Goal: Task Accomplishment & Management: Manage account settings

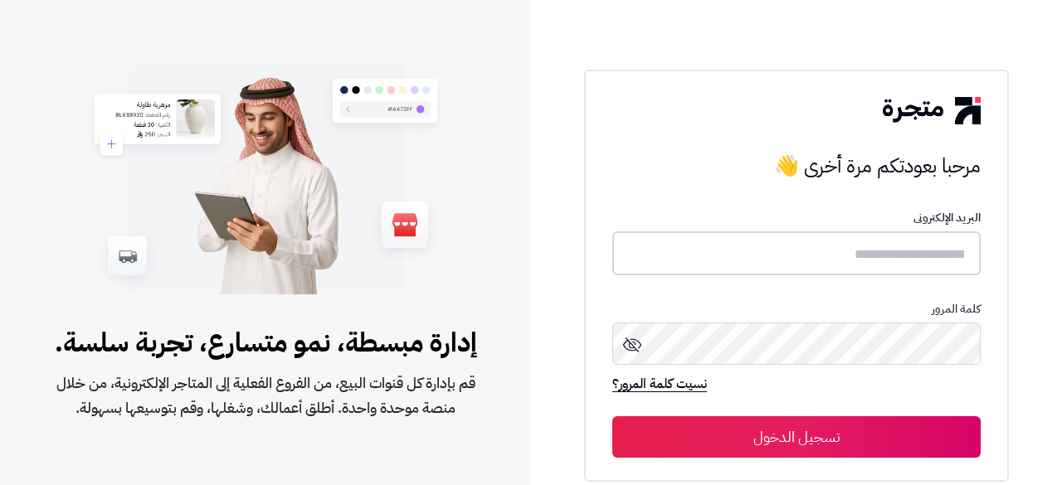
click at [759, 249] on input "text" at bounding box center [796, 253] width 368 height 44
paste input "**********"
type input "**********"
click at [756, 429] on button "تسجيل الدخول" at bounding box center [796, 436] width 368 height 41
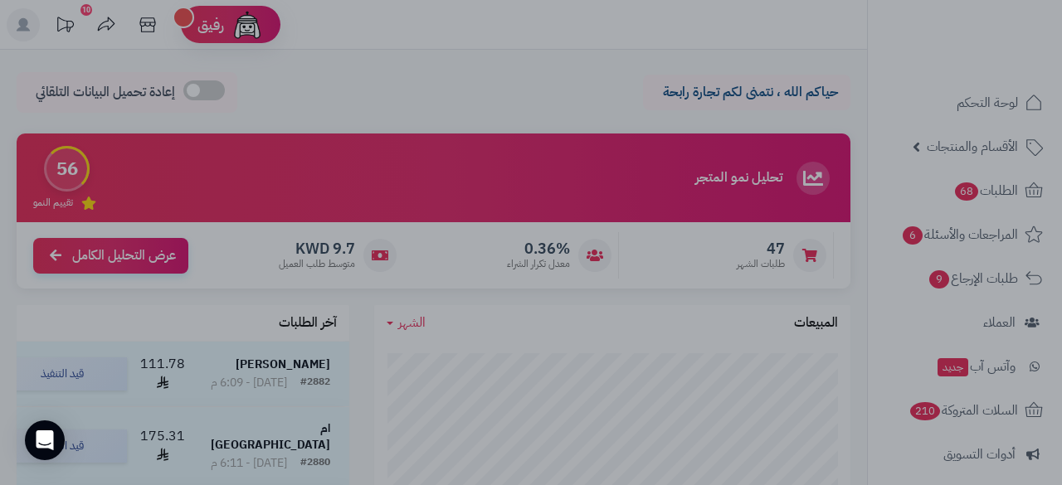
click at [227, 380] on div at bounding box center [531, 242] width 1062 height 485
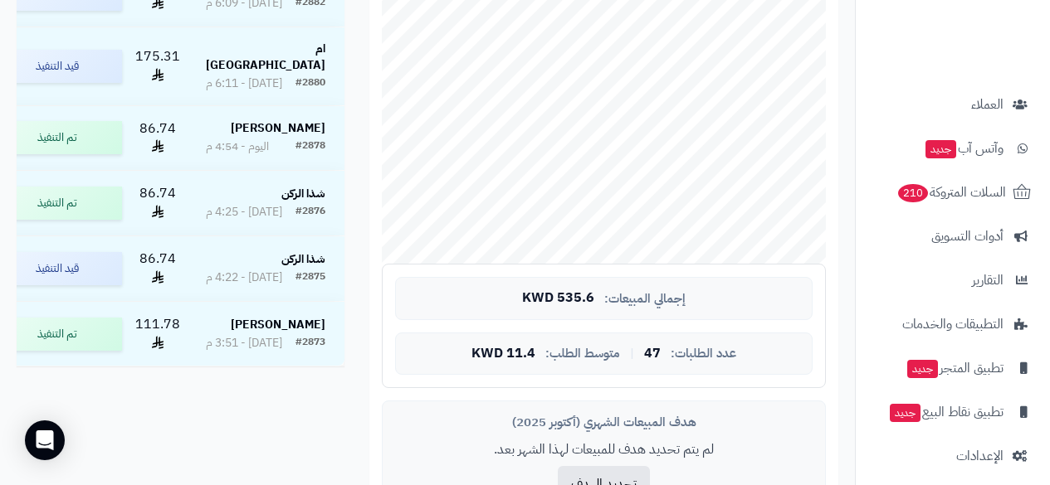
scroll to position [230, 0]
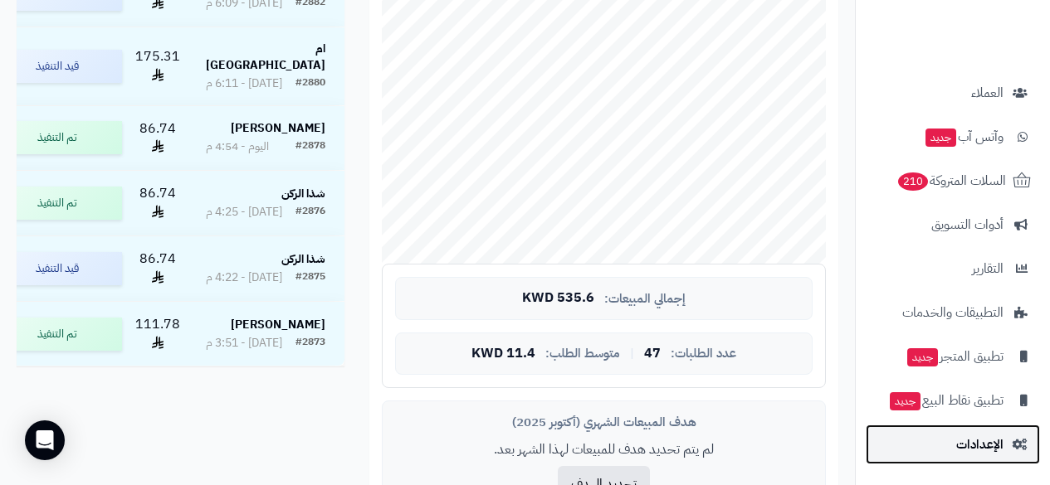
click at [999, 450] on span "الإعدادات" at bounding box center [979, 444] width 47 height 23
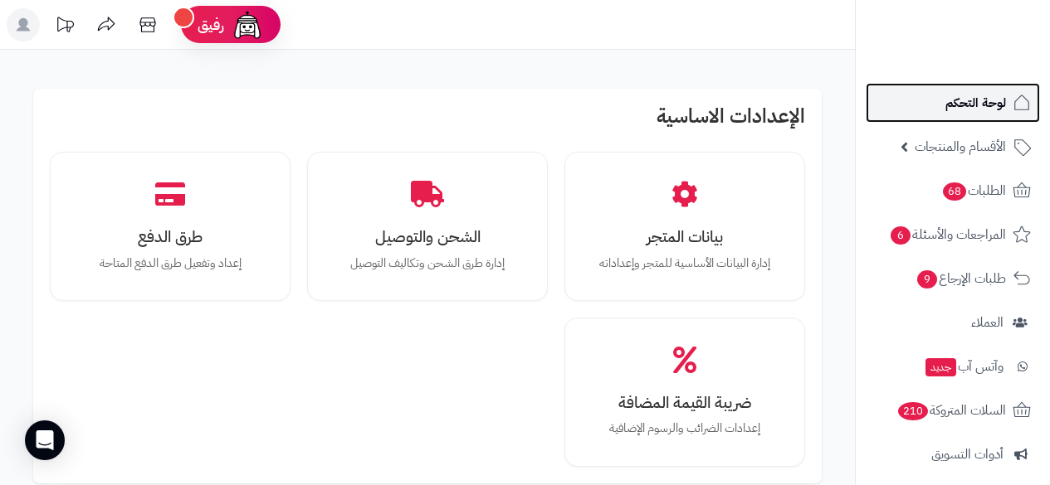
click at [1005, 105] on span "لوحة التحكم" at bounding box center [975, 102] width 61 height 23
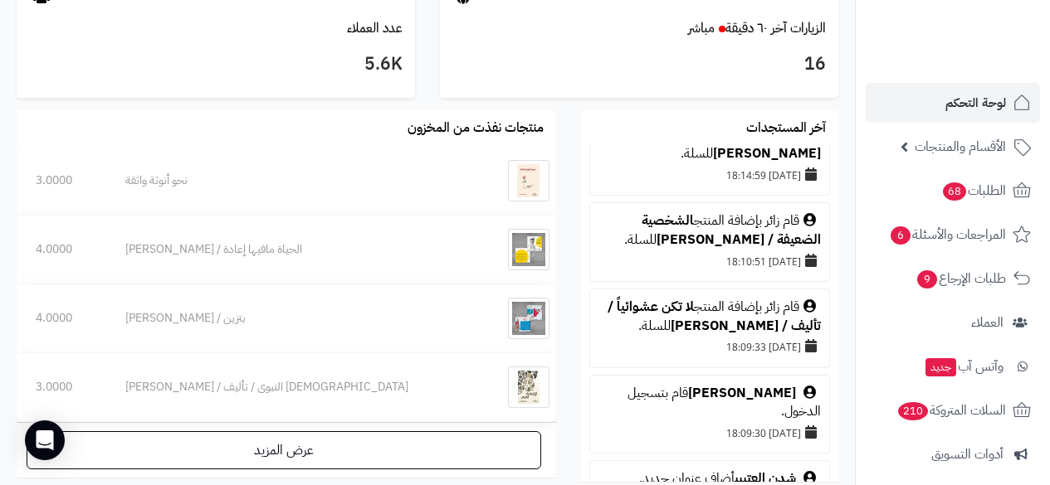
scroll to position [1089, 0]
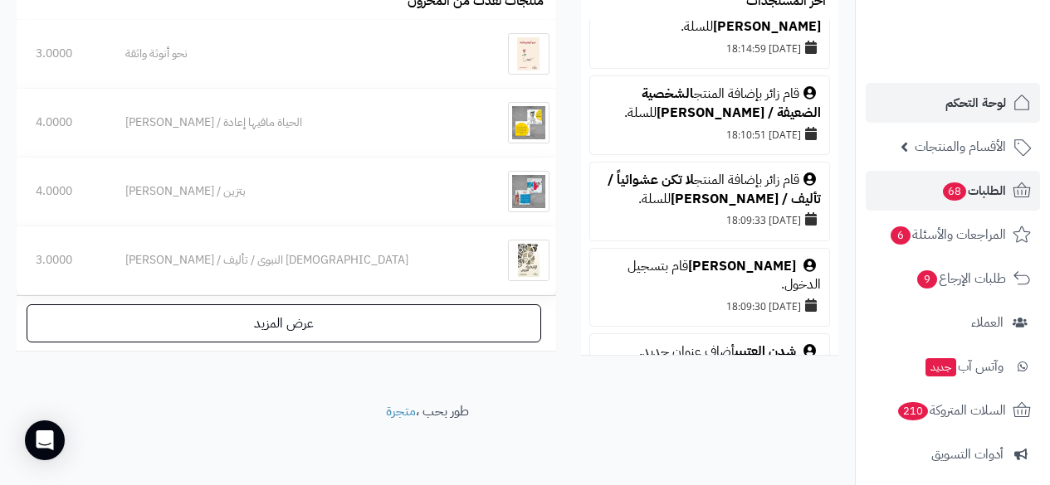
click at [994, 197] on span "الطلبات 68" at bounding box center [973, 190] width 65 height 23
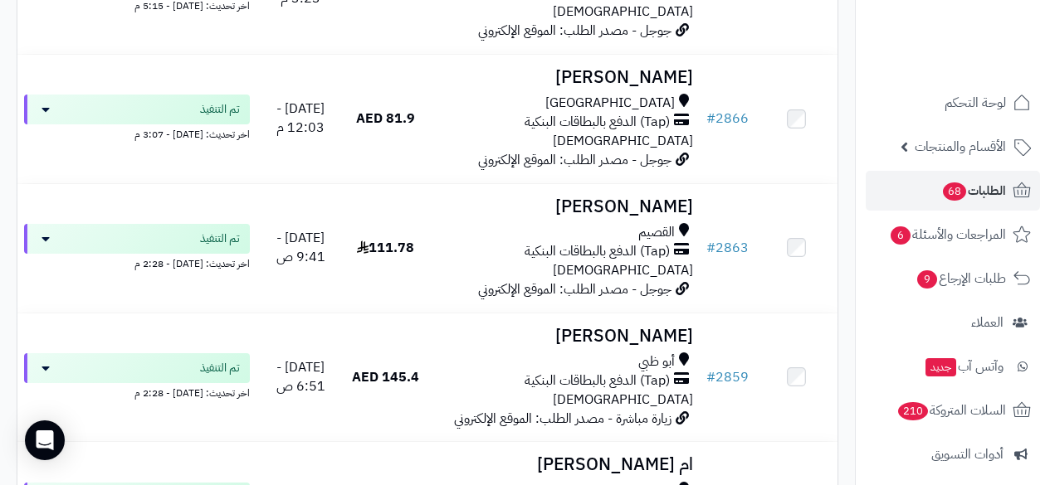
scroll to position [1495, 0]
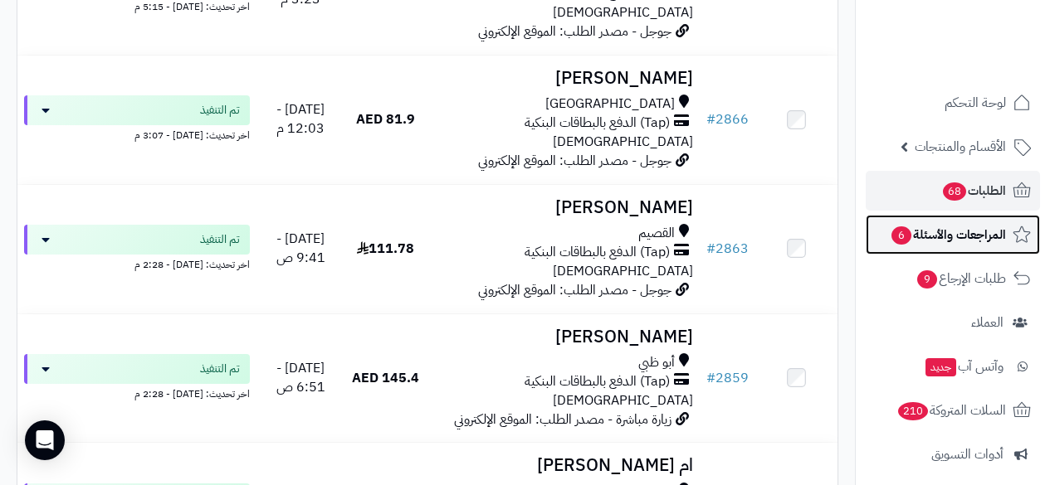
click at [995, 233] on span "المراجعات والأسئلة 6" at bounding box center [947, 234] width 116 height 23
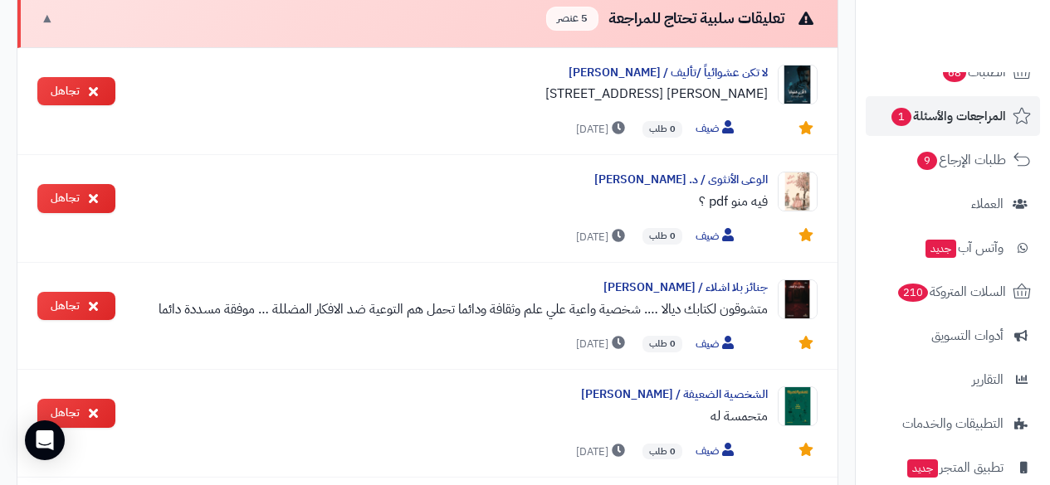
scroll to position [132, 0]
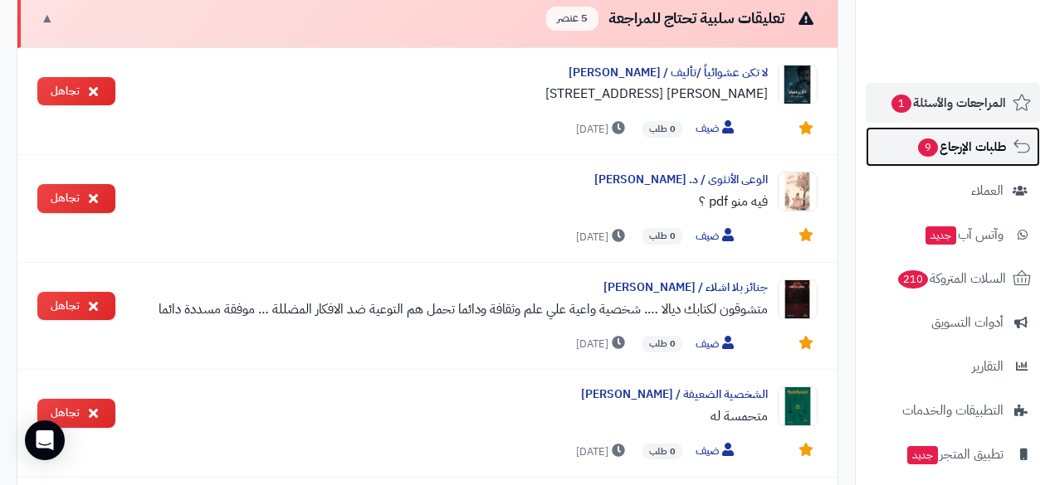
click at [1005, 151] on span "طلبات الإرجاع 9" at bounding box center [961, 146] width 90 height 23
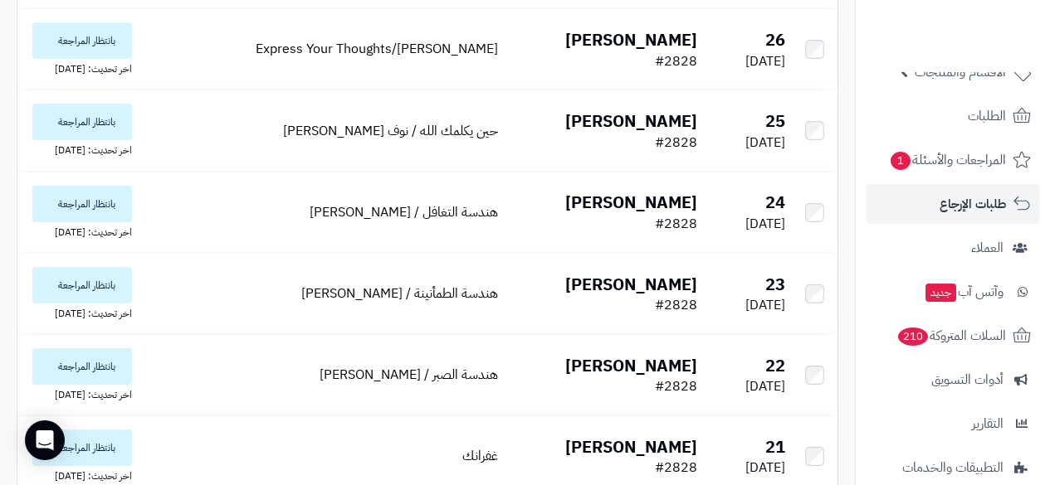
scroll to position [77, 0]
click at [967, 293] on span "وآتس آب جديد" at bounding box center [963, 289] width 79 height 23
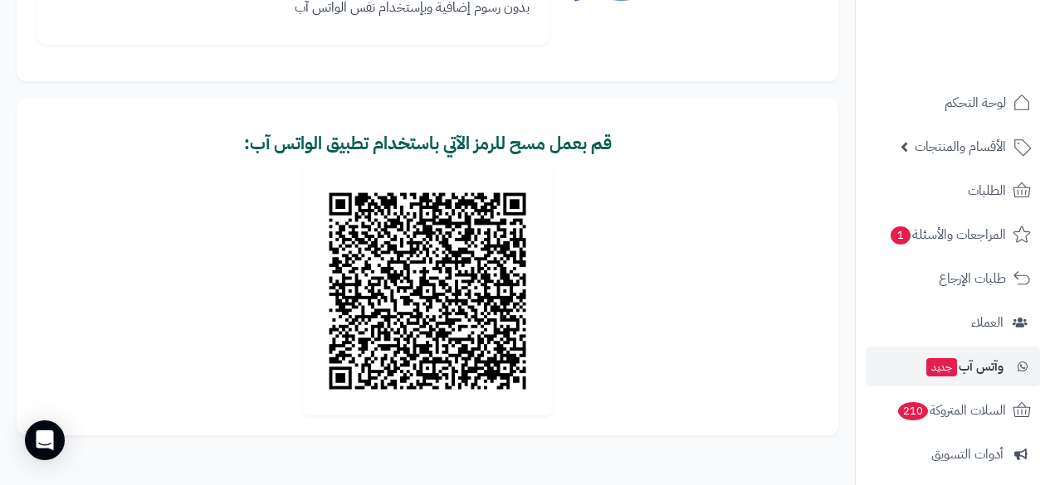
scroll to position [320, 0]
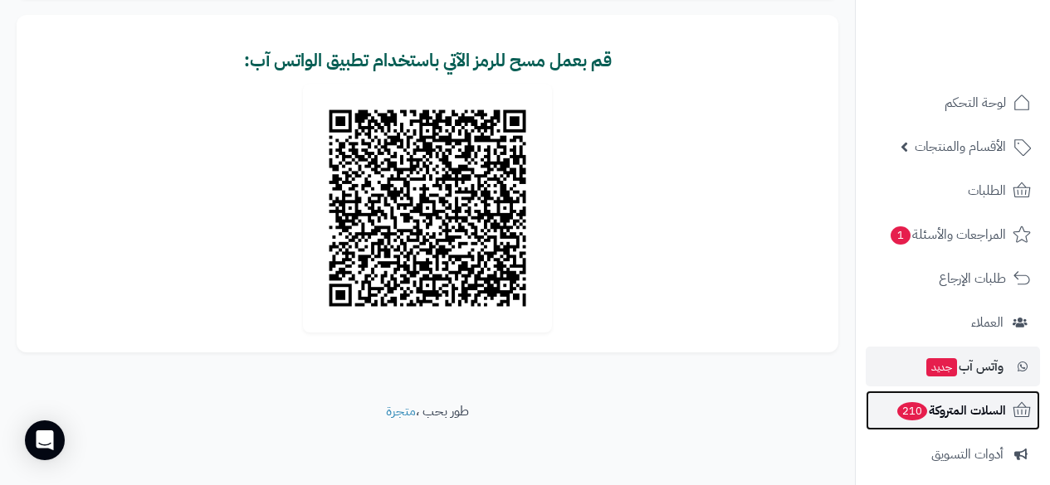
click at [988, 413] on span "السلات المتروكة 210" at bounding box center [950, 410] width 110 height 23
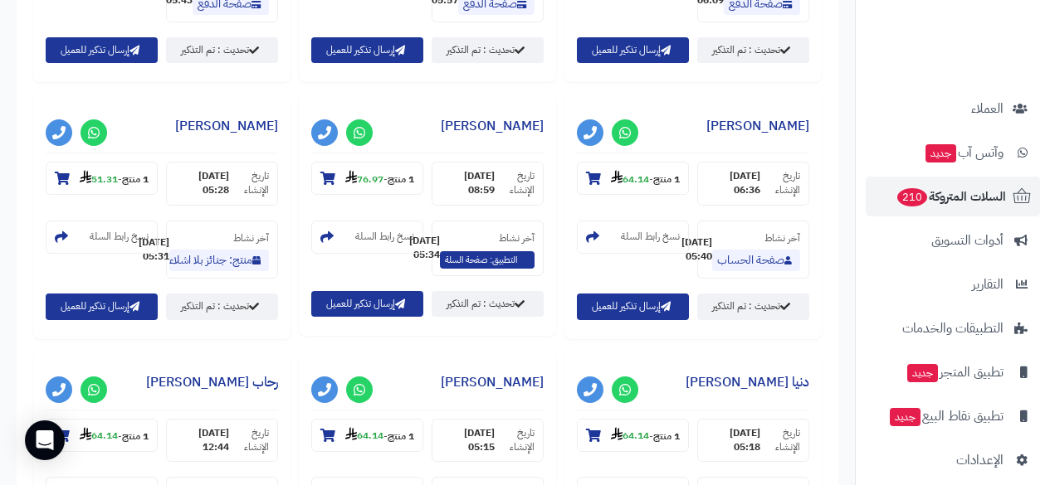
scroll to position [230, 0]
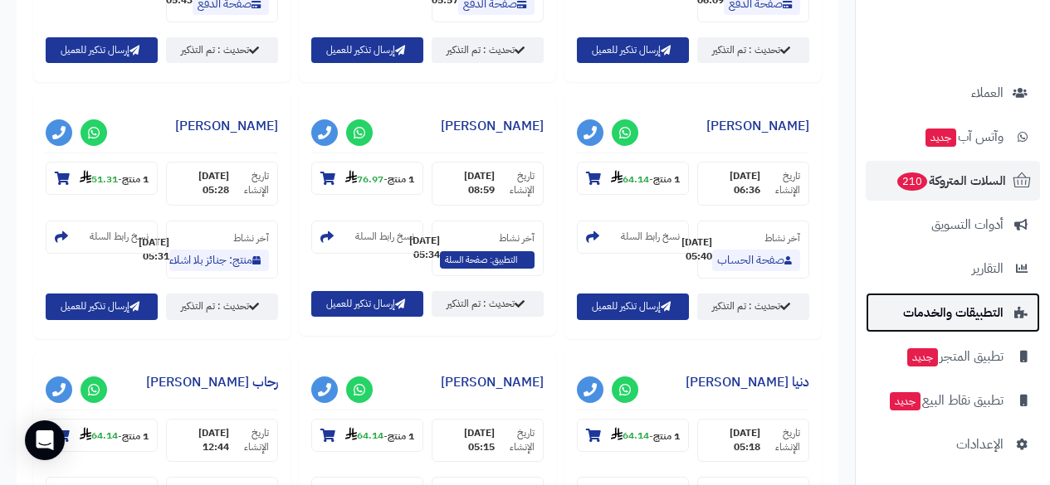
click at [922, 304] on span "التطبيقات والخدمات" at bounding box center [953, 312] width 100 height 23
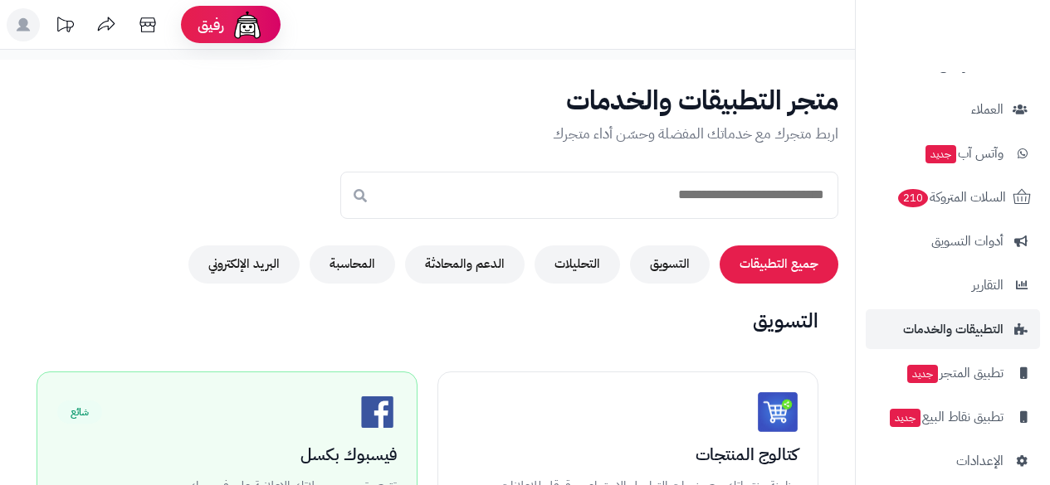
scroll to position [222, 0]
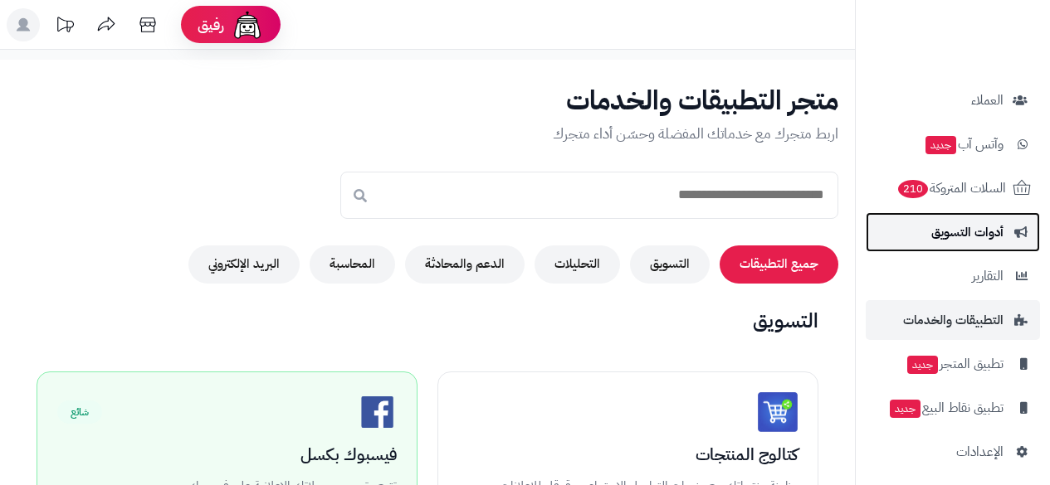
click at [988, 236] on span "أدوات التسويق" at bounding box center [967, 232] width 72 height 23
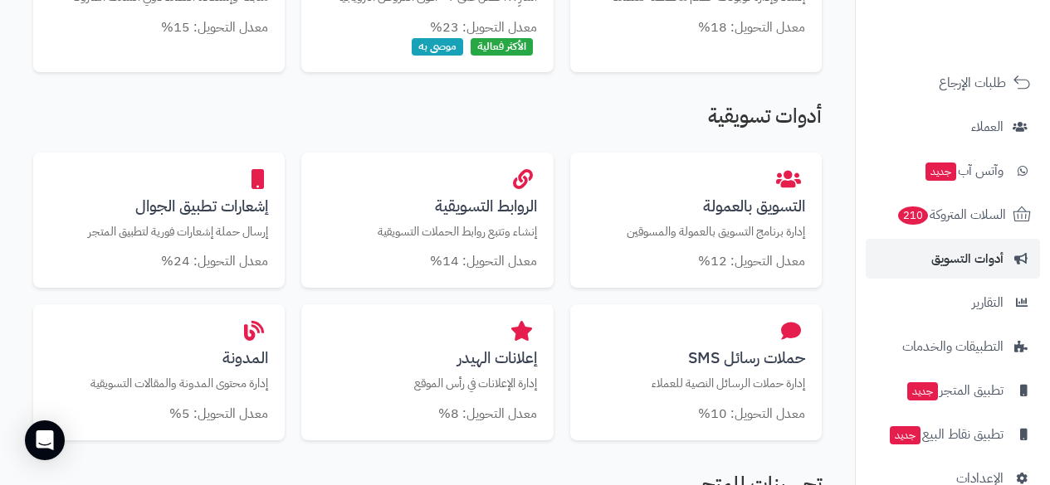
scroll to position [468, 0]
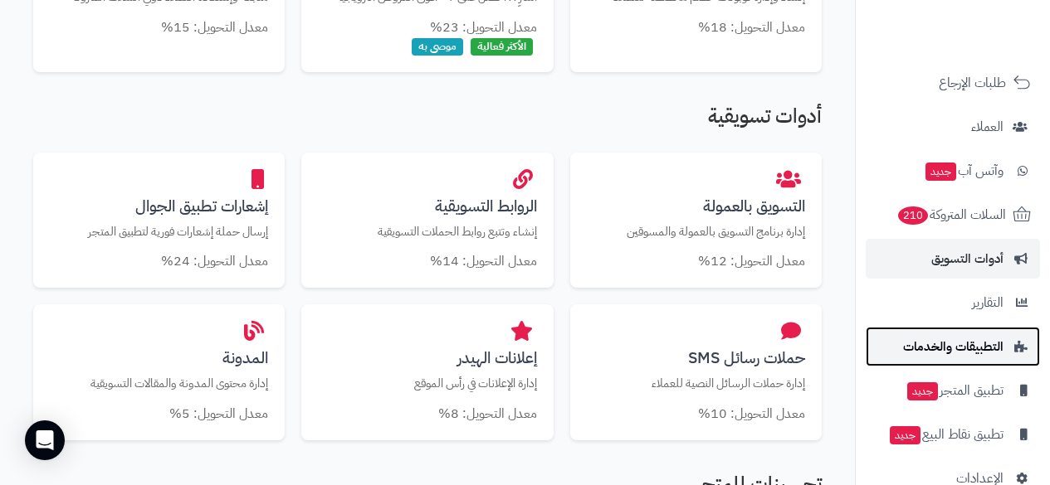
click at [997, 355] on span "التطبيقات والخدمات" at bounding box center [953, 346] width 100 height 23
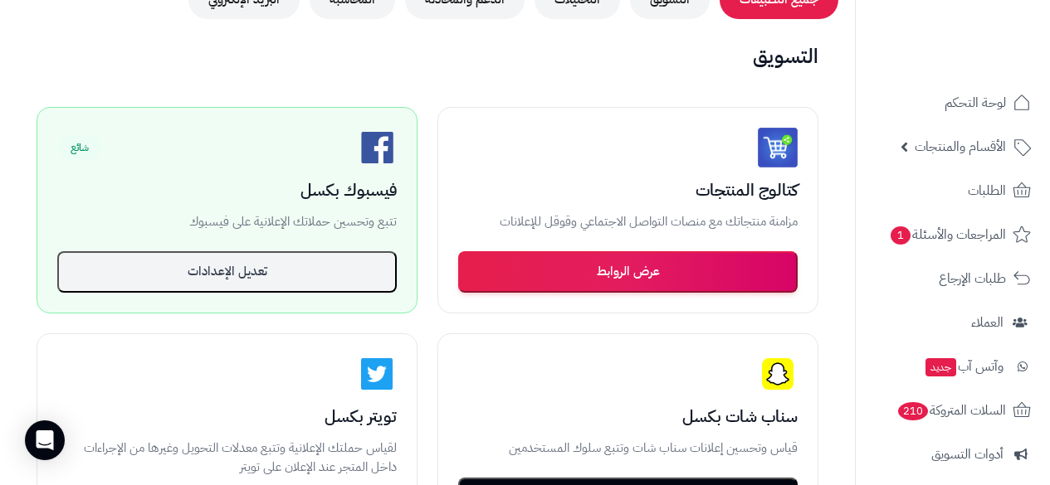
scroll to position [265, 0]
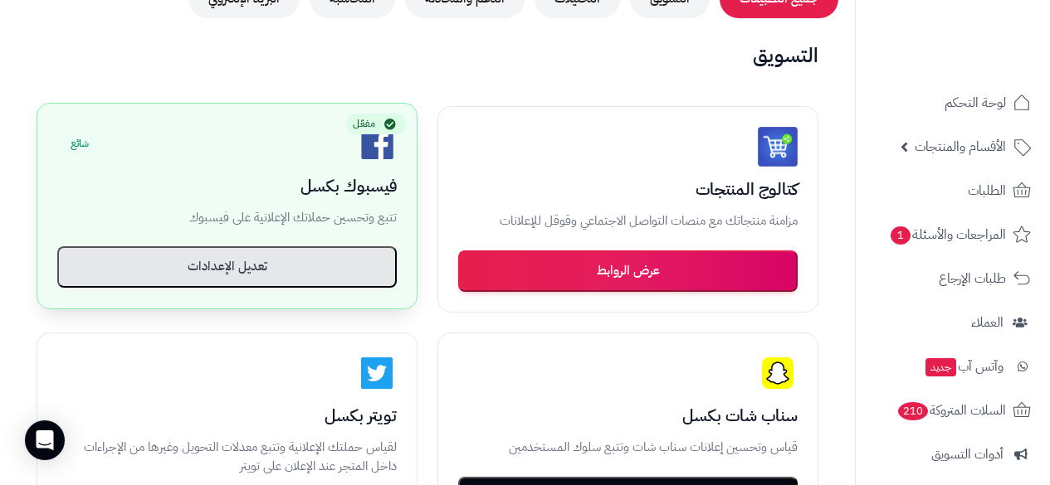
click at [332, 285] on button "تعديل الإعدادات" at bounding box center [226, 266] width 339 height 41
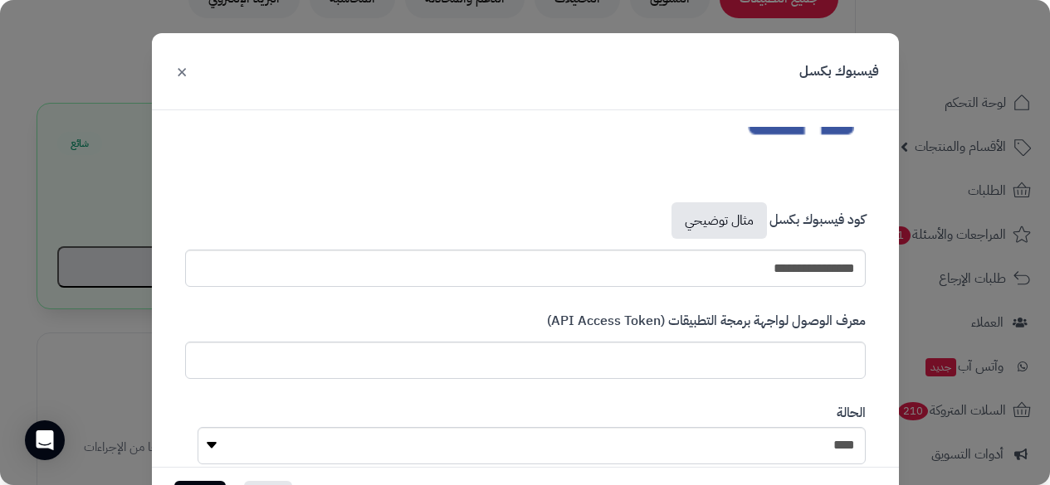
scroll to position [129, 0]
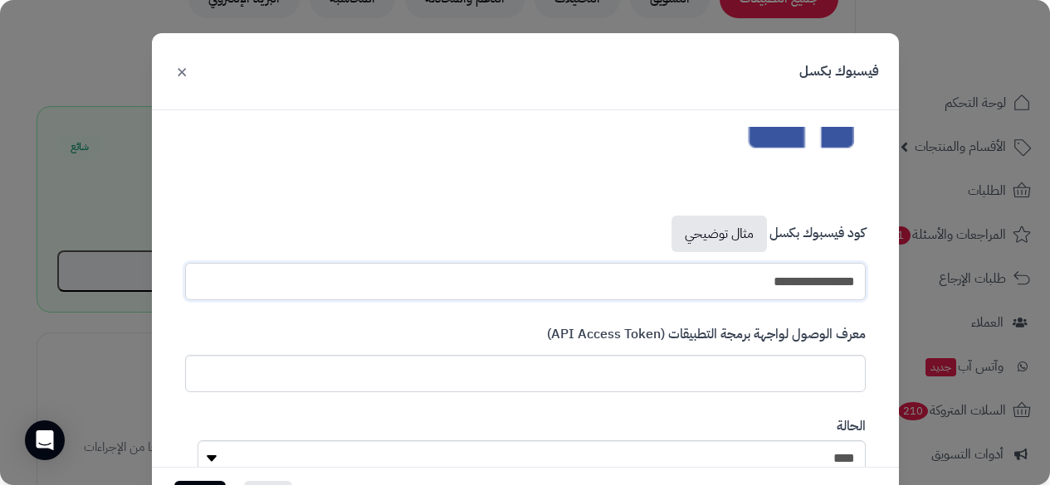
click at [684, 285] on input "**********" at bounding box center [525, 281] width 680 height 37
paste input "text"
type input "**********"
click at [761, 373] on input "text" at bounding box center [525, 373] width 680 height 37
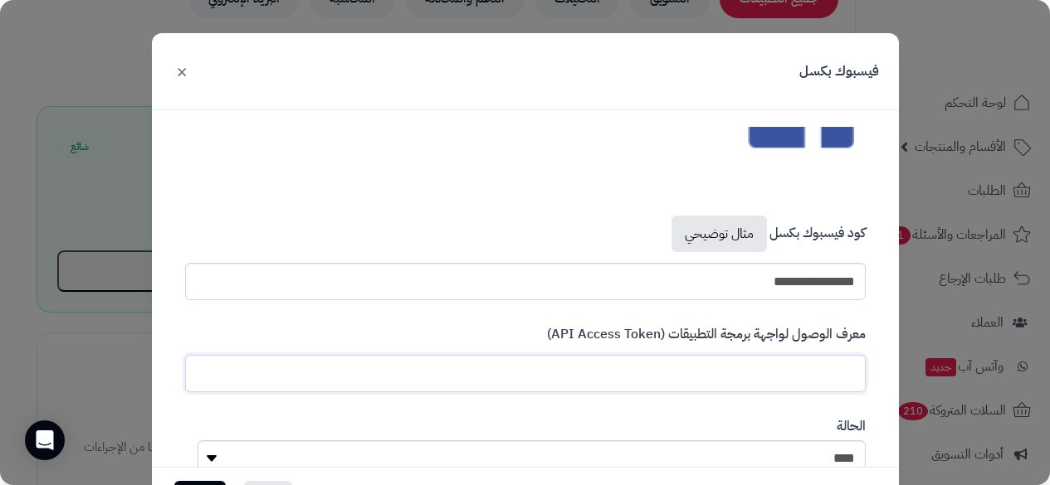
paste input "**********"
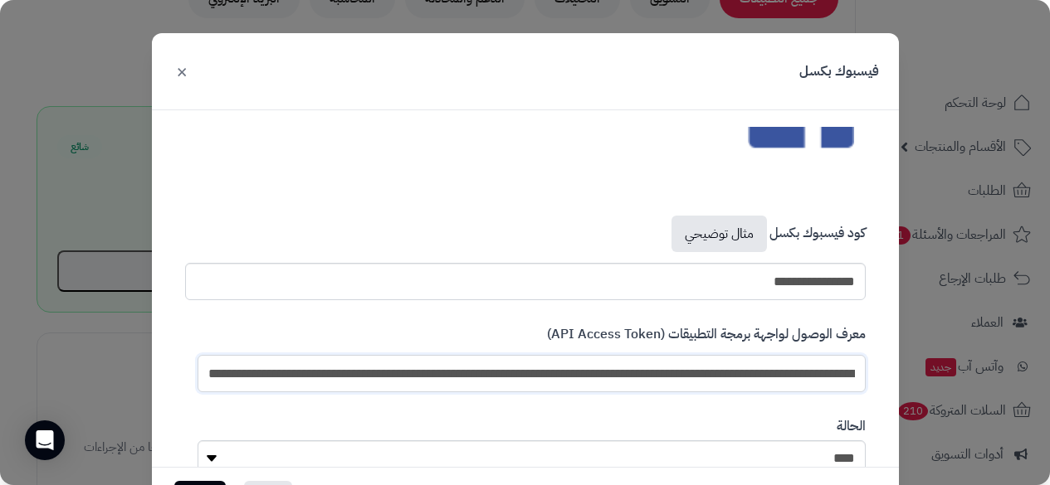
scroll to position [185, 0]
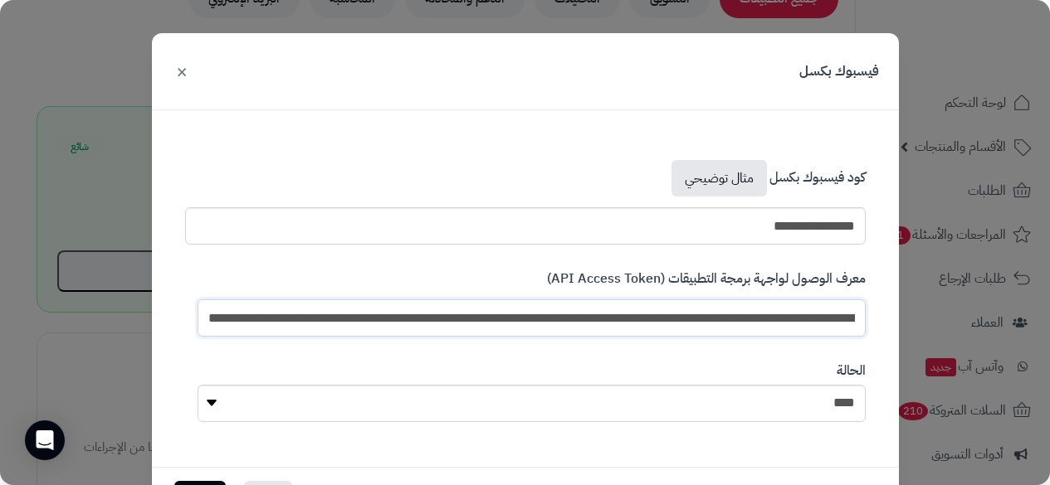
type input "**********"
click at [611, 368] on div "الحالة **** ****" at bounding box center [525, 391] width 705 height 85
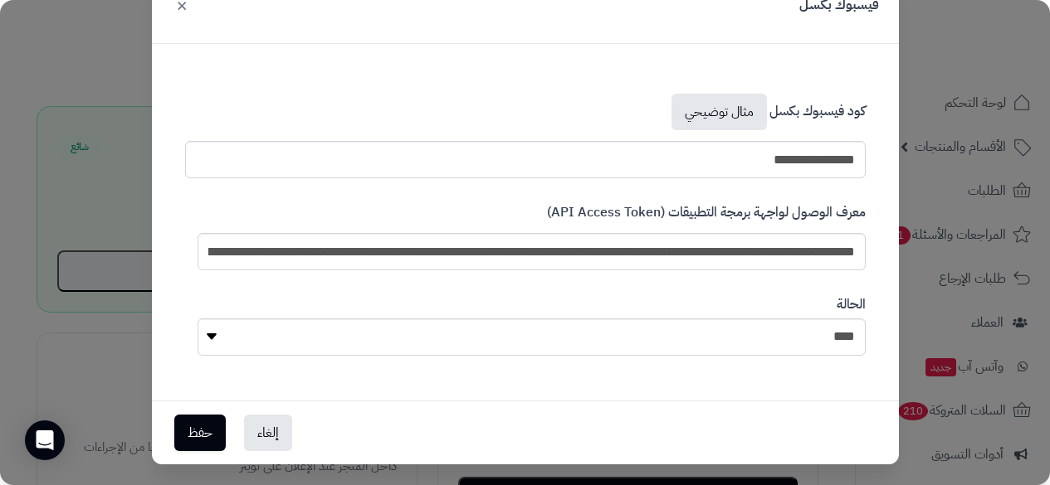
scroll to position [79, 0]
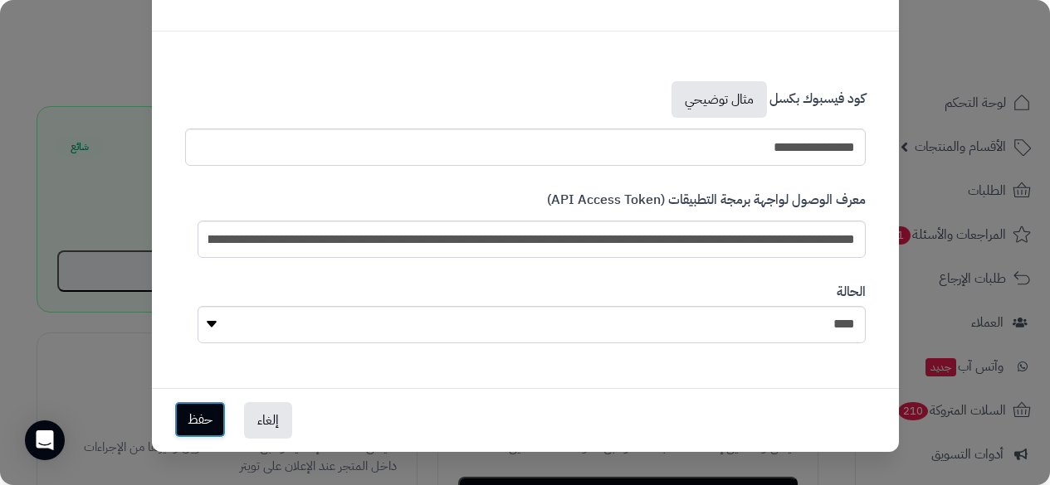
click at [221, 424] on button "حفظ" at bounding box center [199, 420] width 51 height 37
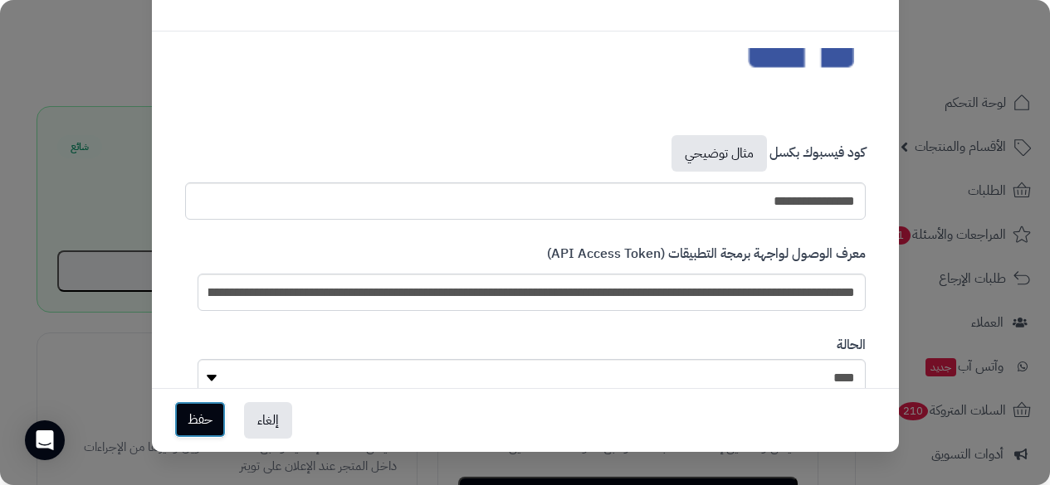
scroll to position [239, 0]
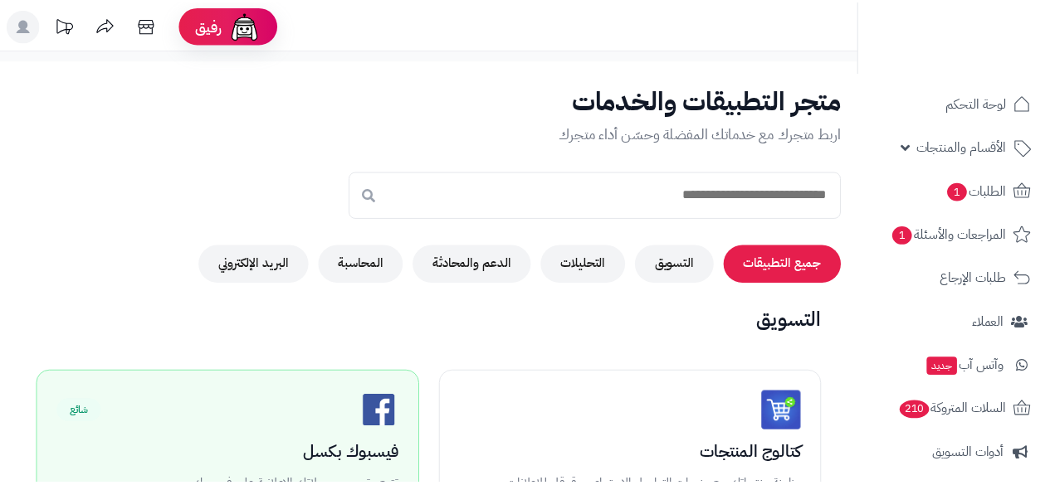
scroll to position [256, 0]
